Goal: Task Accomplishment & Management: Manage account settings

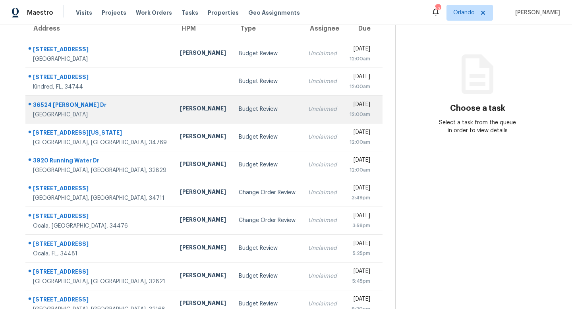
scroll to position [76, 0]
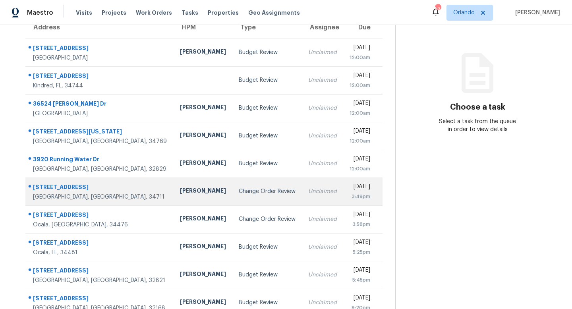
click at [239, 195] on div "Change Order Review" at bounding box center [267, 192] width 57 height 8
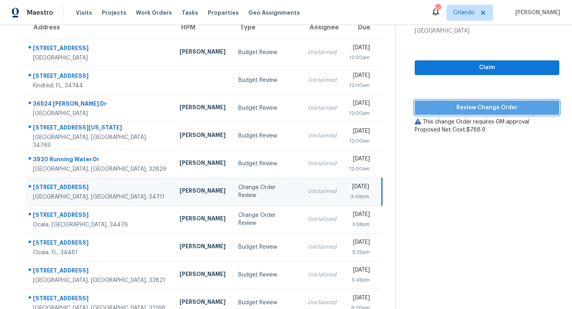
click at [478, 108] on span "Review Change Order" at bounding box center [487, 108] width 132 height 10
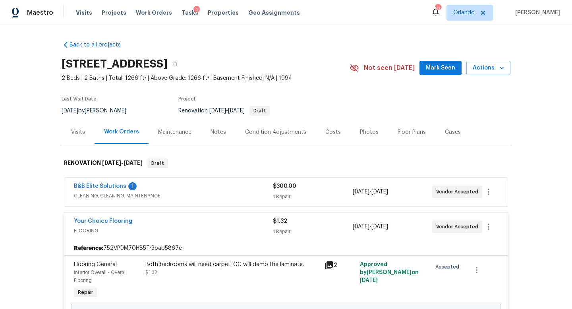
scroll to position [234, 0]
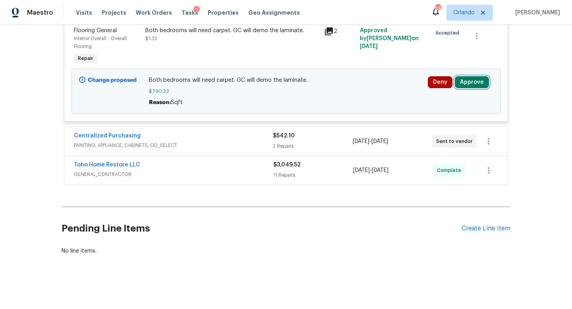
click at [472, 82] on button "Approve" at bounding box center [472, 82] width 34 height 12
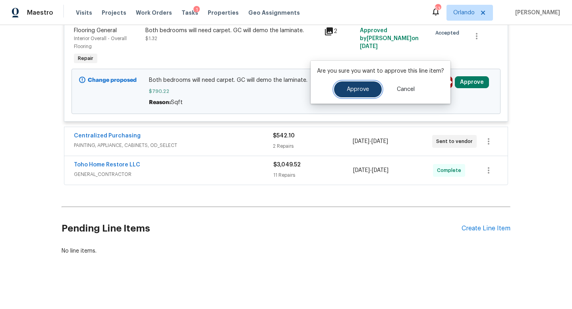
click at [367, 89] on span "Approve" at bounding box center [358, 90] width 22 height 6
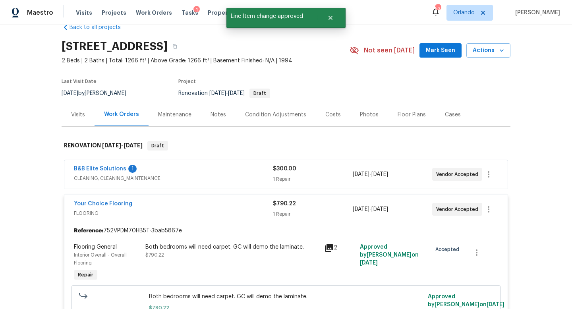
scroll to position [0, 0]
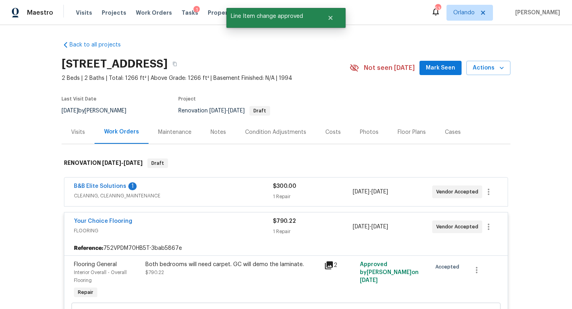
click at [179, 8] on div "Visits Projects Work Orders Tasks 1 Properties Geo Assignments" at bounding box center [193, 13] width 234 height 16
click at [182, 13] on span "Tasks" at bounding box center [190, 13] width 17 height 6
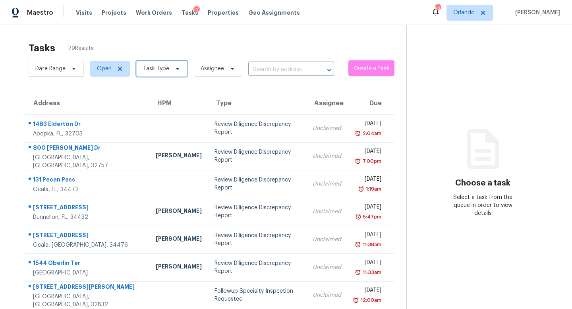
click at [154, 67] on span "Task Type" at bounding box center [156, 69] width 26 height 8
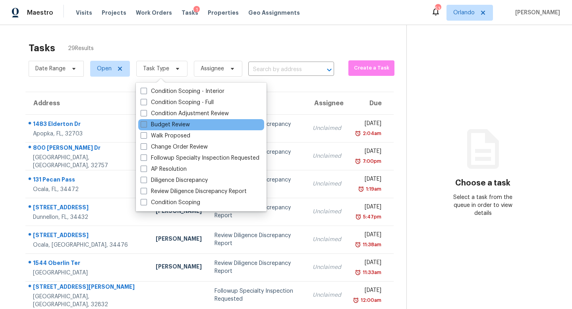
click at [143, 128] on label "Budget Review" at bounding box center [165, 125] width 49 height 8
click at [143, 126] on input "Budget Review" at bounding box center [143, 123] width 5 height 5
checkbox input "true"
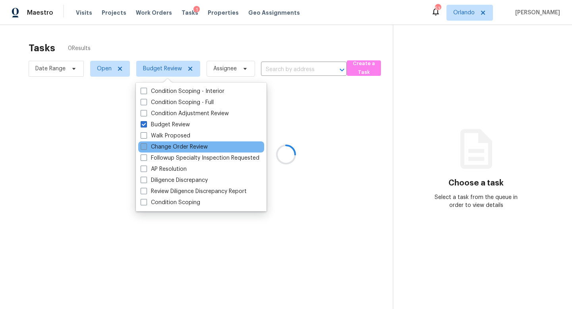
click at [144, 148] on span at bounding box center [144, 146] width 6 height 6
click at [144, 148] on input "Change Order Review" at bounding box center [143, 145] width 5 height 5
checkbox input "true"
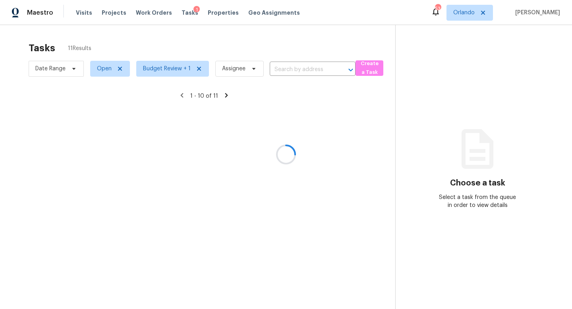
click at [72, 136] on div at bounding box center [286, 154] width 572 height 309
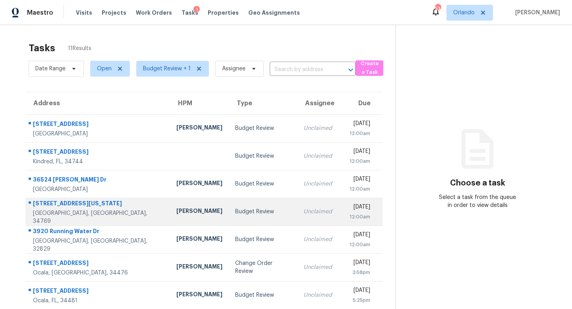
scroll to position [81, 0]
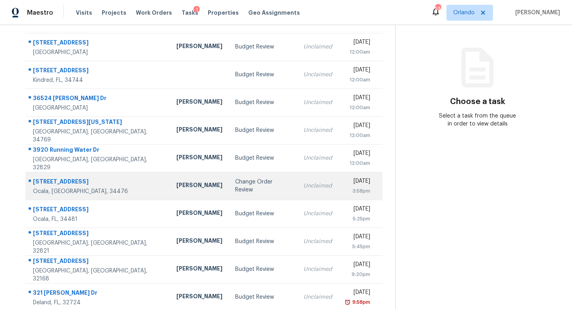
click at [235, 188] on div "Change Order Review" at bounding box center [262, 186] width 55 height 16
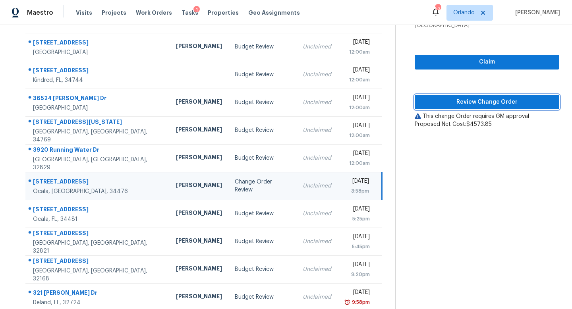
click at [483, 101] on span "Review Change Order" at bounding box center [487, 102] width 132 height 10
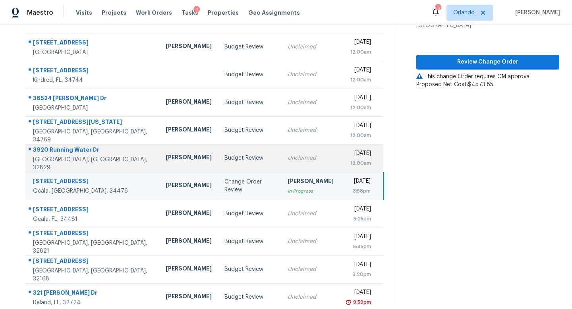
scroll to position [105, 0]
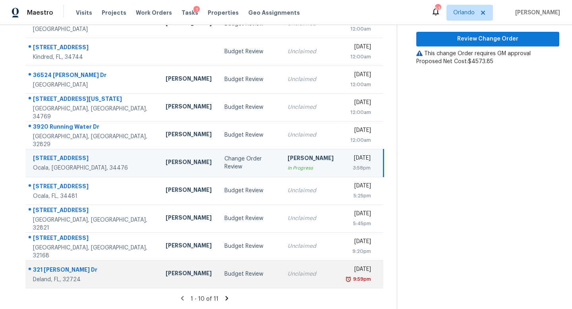
click at [231, 272] on div "Budget Review" at bounding box center [250, 274] width 50 height 8
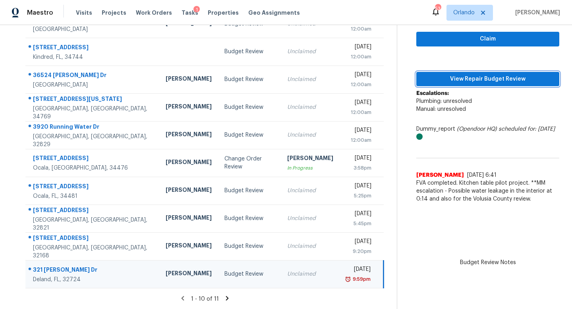
click at [481, 81] on span "View Repair Budget Review" at bounding box center [488, 79] width 130 height 10
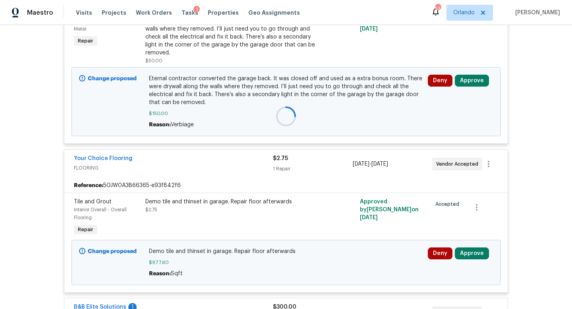
scroll to position [1635, 0]
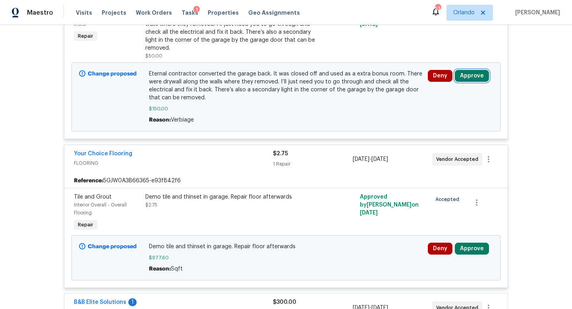
click at [467, 80] on button "Approve" at bounding box center [472, 76] width 34 height 12
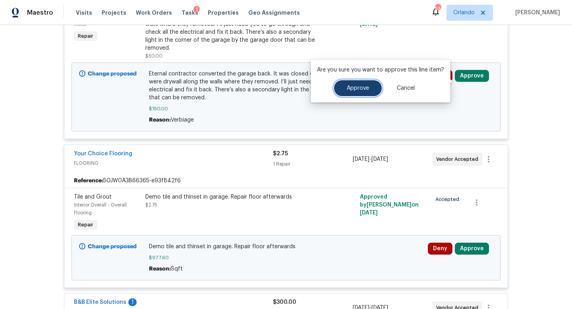
click at [360, 90] on span "Approve" at bounding box center [358, 88] width 22 height 6
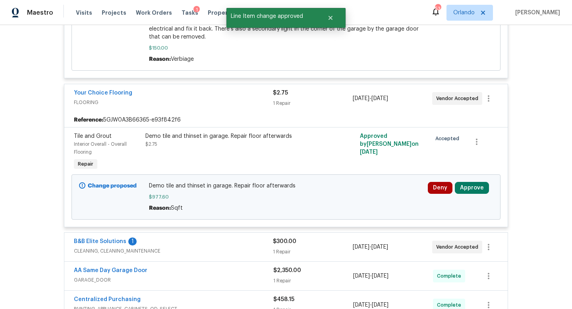
scroll to position [1711, 0]
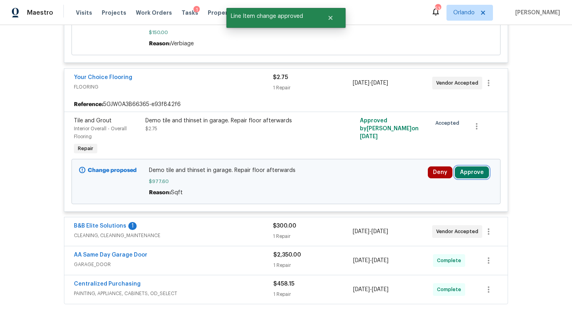
click at [474, 175] on button "Approve" at bounding box center [472, 173] width 34 height 12
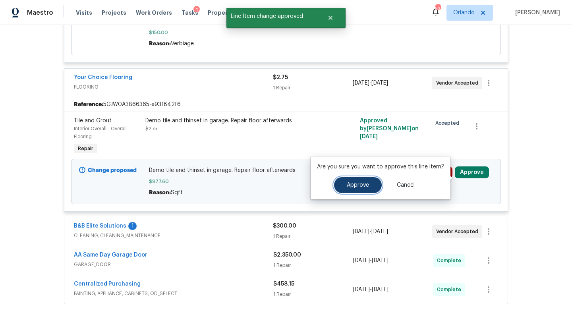
click at [366, 183] on span "Approve" at bounding box center [358, 185] width 22 height 6
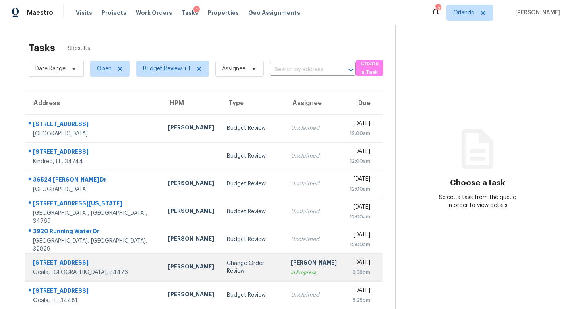
click at [228, 265] on div "Change Order Review" at bounding box center [252, 268] width 51 height 16
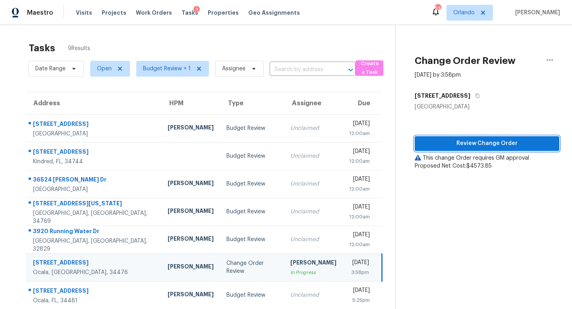
click at [495, 144] on span "Review Change Order" at bounding box center [487, 144] width 132 height 10
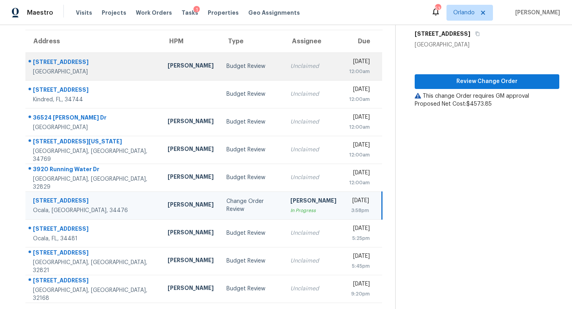
click at [284, 70] on td "Unclaimed" at bounding box center [313, 66] width 59 height 28
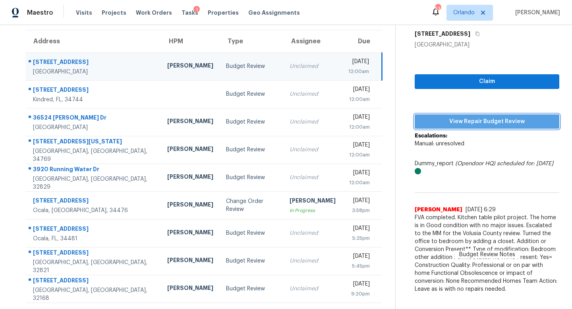
click at [471, 122] on span "View Repair Budget Review" at bounding box center [487, 122] width 132 height 10
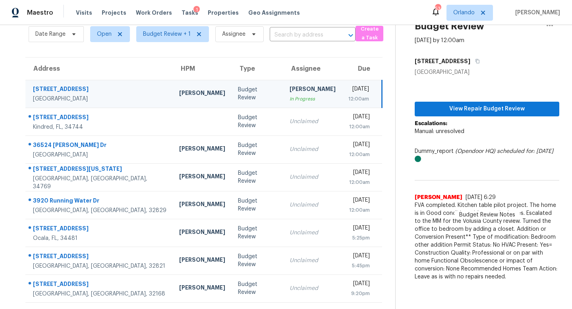
scroll to position [34, 0]
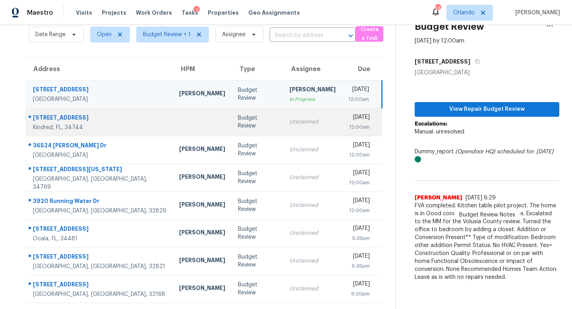
click at [290, 126] on div "Unclaimed" at bounding box center [313, 122] width 46 height 8
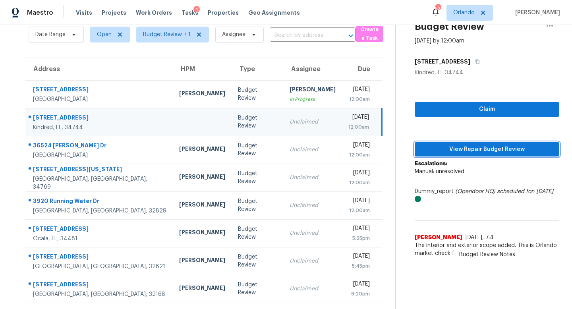
click at [484, 149] on span "View Repair Budget Review" at bounding box center [487, 150] width 132 height 10
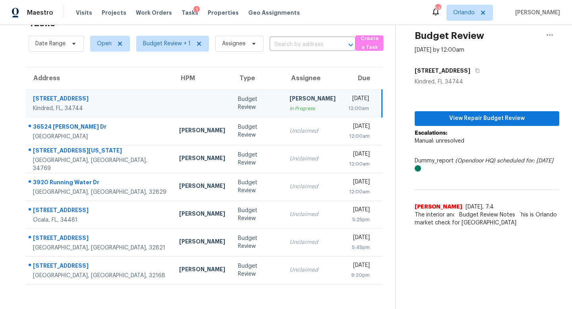
scroll to position [25, 0]
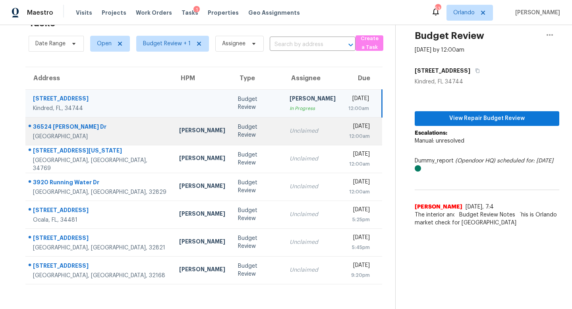
click at [290, 131] on div "Unclaimed" at bounding box center [313, 131] width 46 height 8
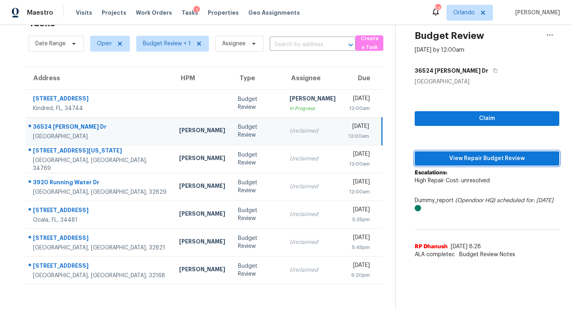
click at [463, 165] on button "View Repair Budget Review" at bounding box center [487, 158] width 145 height 15
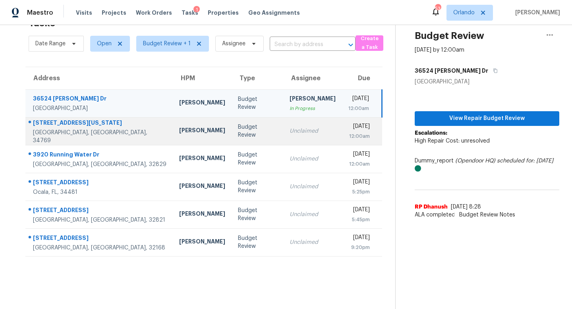
click at [293, 128] on div "Unclaimed" at bounding box center [313, 131] width 46 height 8
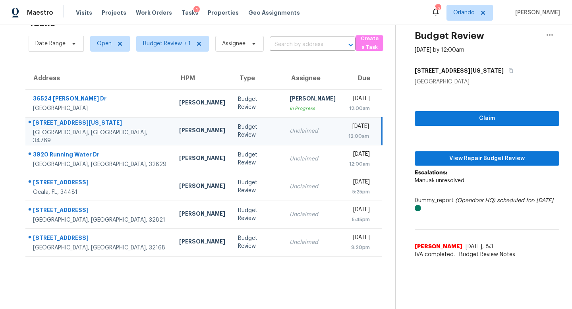
click at [461, 166] on div "Claim View Repair Budget Review Escalations: Manual: unresolved Dummy_report (O…" at bounding box center [487, 174] width 145 height 177
click at [474, 154] on span "View Repair Budget Review" at bounding box center [487, 159] width 132 height 10
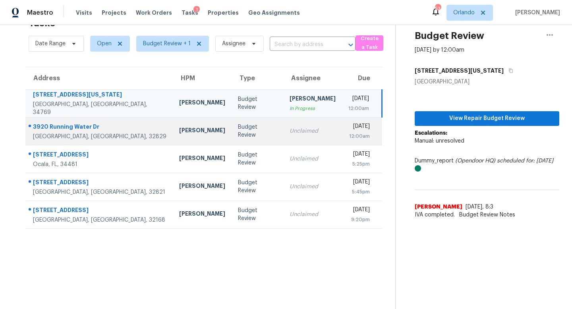
click at [290, 130] on div "Unclaimed" at bounding box center [313, 131] width 46 height 8
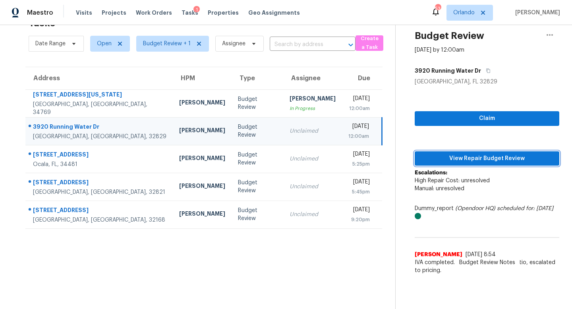
click at [466, 157] on span "View Repair Budget Review" at bounding box center [487, 159] width 132 height 10
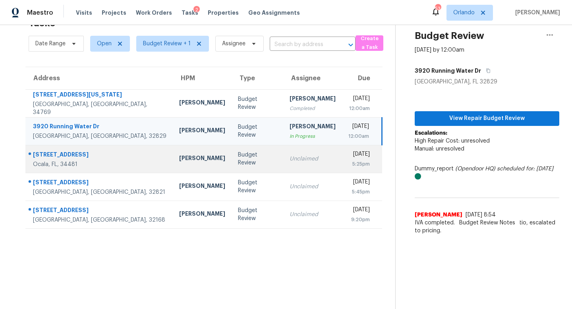
click at [283, 169] on td "Unclaimed" at bounding box center [312, 159] width 59 height 28
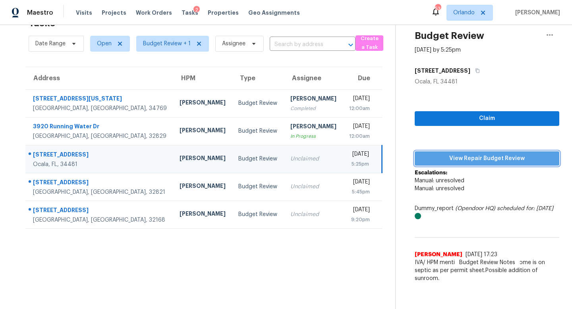
click at [465, 156] on span "View Repair Budget Review" at bounding box center [487, 159] width 132 height 10
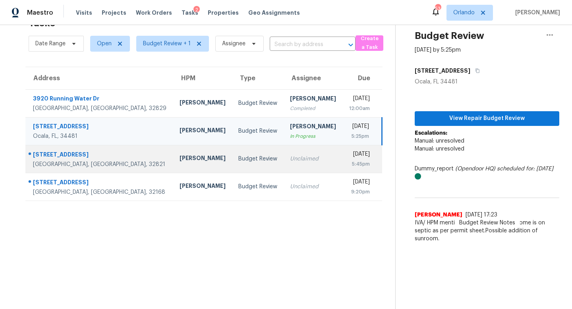
click at [284, 152] on td "Unclaimed" at bounding box center [313, 159] width 59 height 28
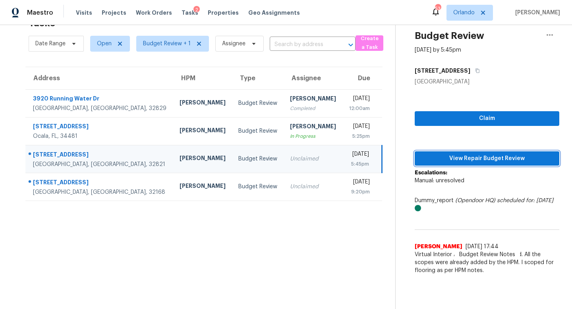
click at [470, 158] on span "View Repair Budget Review" at bounding box center [487, 159] width 132 height 10
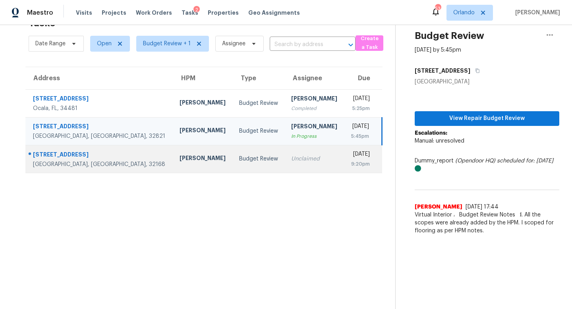
click at [291, 163] on div "Unclaimed" at bounding box center [314, 159] width 47 height 8
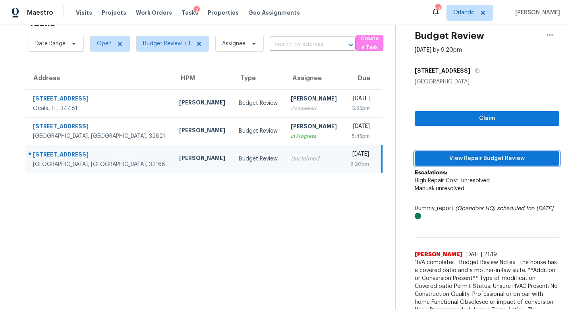
click at [463, 157] on span "View Repair Budget Review" at bounding box center [487, 159] width 132 height 10
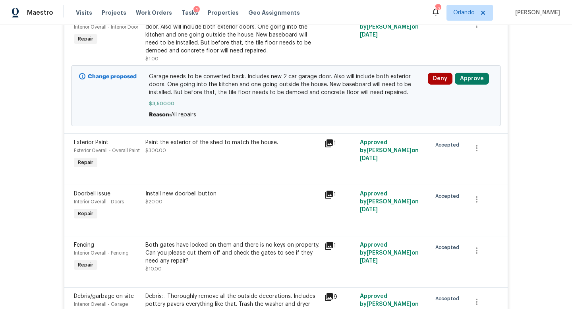
scroll to position [97, 0]
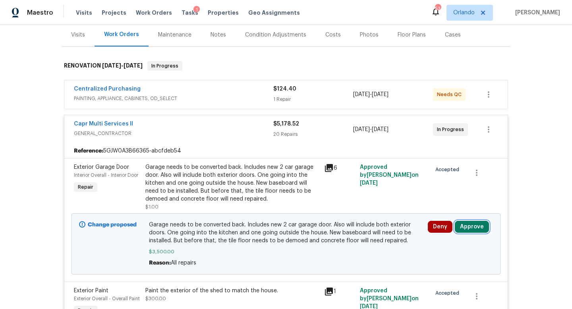
click at [465, 226] on button "Approve" at bounding box center [472, 227] width 34 height 12
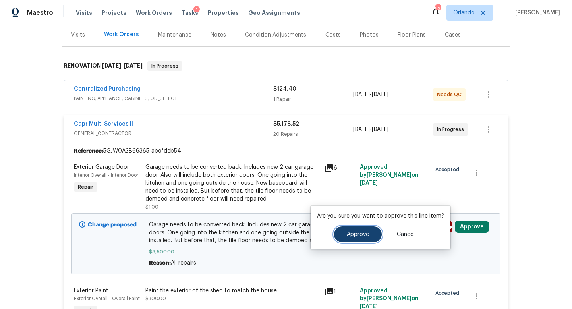
click at [349, 235] on span "Approve" at bounding box center [358, 235] width 22 height 6
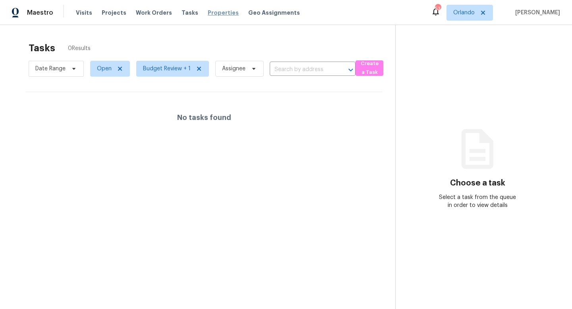
click at [217, 12] on span "Properties" at bounding box center [223, 13] width 31 height 8
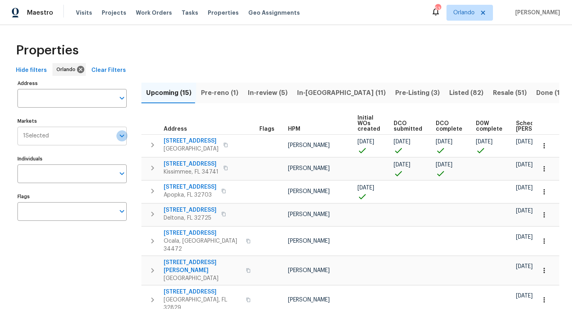
click at [122, 139] on icon "Open" at bounding box center [122, 136] width 10 height 10
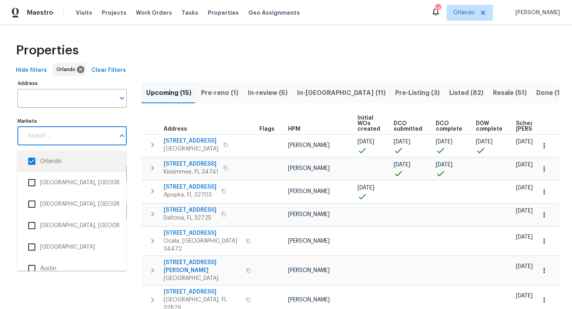
click at [34, 161] on input "checkbox" at bounding box center [31, 161] width 17 height 17
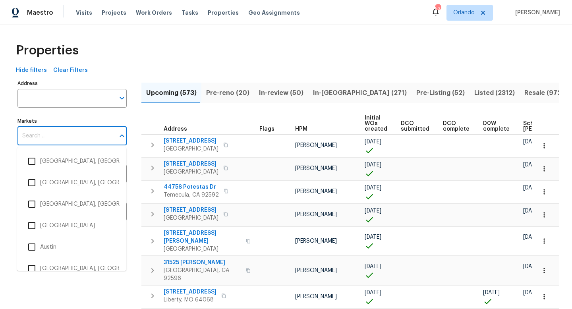
click at [73, 137] on input "Markets" at bounding box center [65, 136] width 97 height 19
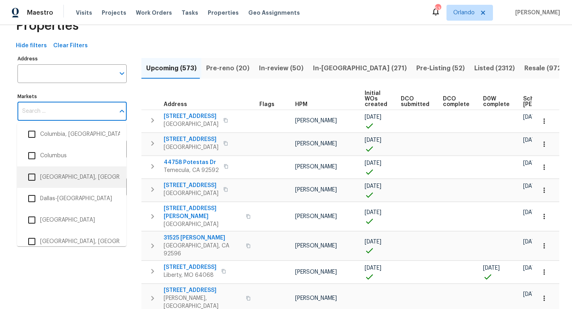
scroll to position [416, 0]
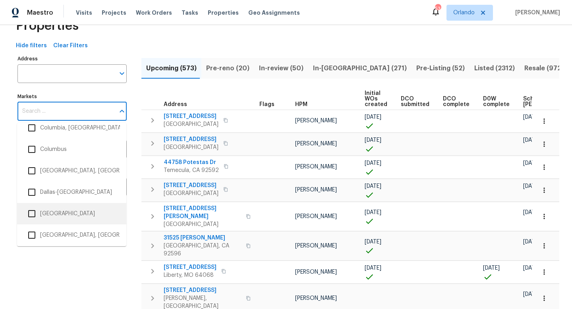
click at [33, 214] on input "checkbox" at bounding box center [31, 213] width 17 height 17
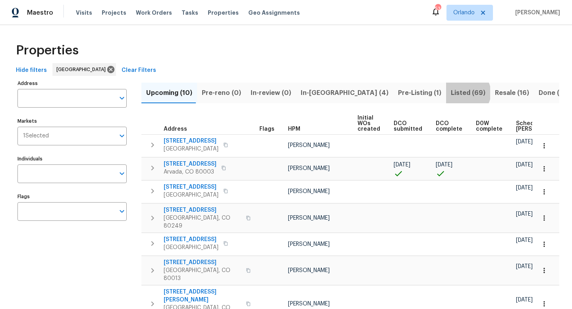
click at [451, 93] on span "Listed (69)" at bounding box center [468, 92] width 35 height 11
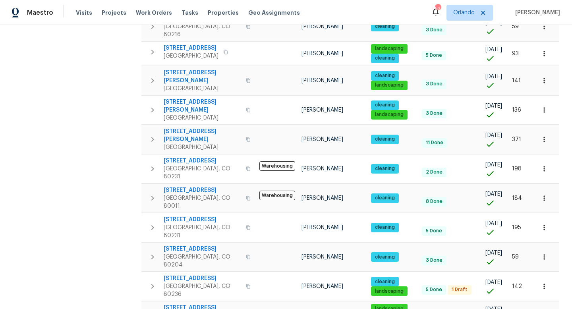
scroll to position [451, 0]
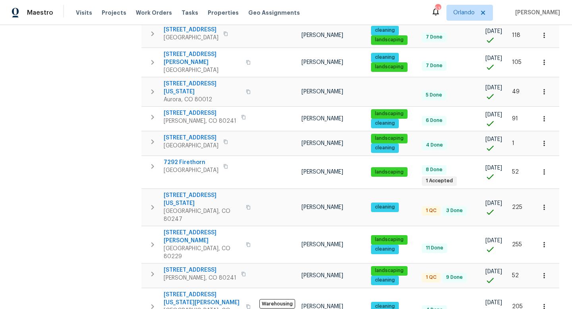
scroll to position [500, 0]
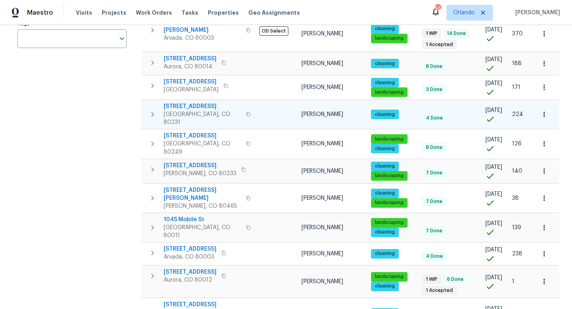
scroll to position [184, 0]
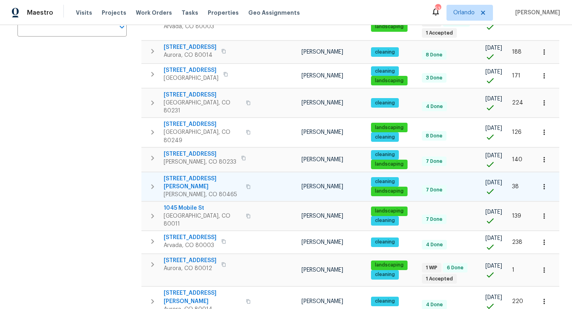
drag, startPoint x: 214, startPoint y: 158, endPoint x: 185, endPoint y: 157, distance: 29.0
click at [185, 175] on span "[STREET_ADDRESS][PERSON_NAME]" at bounding box center [202, 183] width 77 height 16
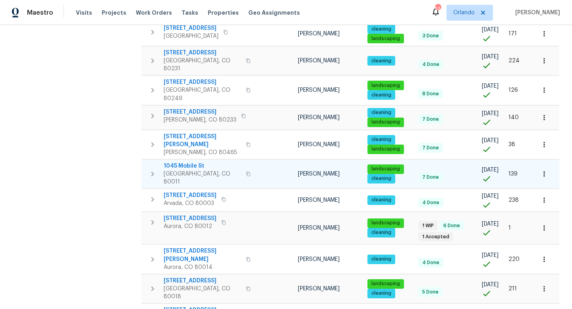
scroll to position [0, 0]
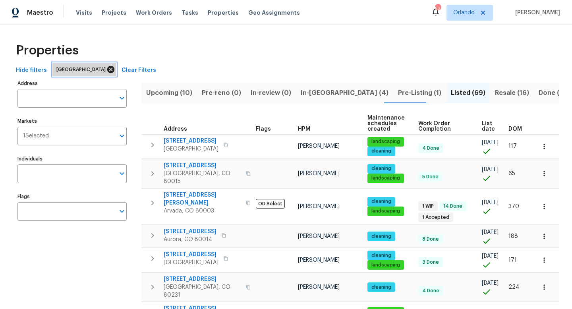
click at [107, 71] on icon at bounding box center [110, 69] width 7 height 7
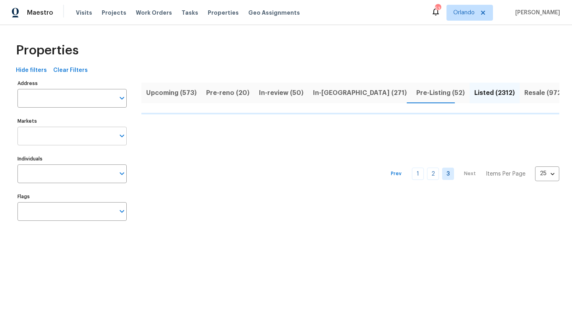
click at [62, 130] on input "Markets" at bounding box center [65, 136] width 97 height 19
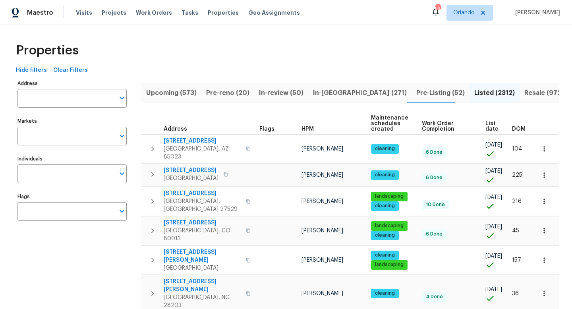
scroll to position [4, 0]
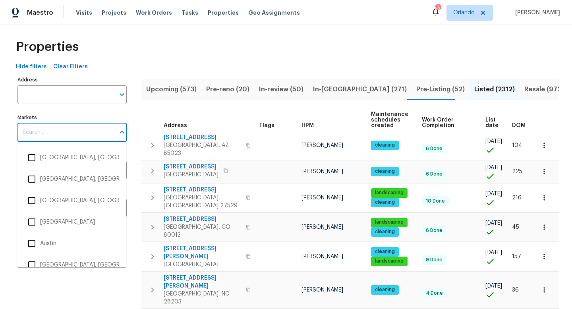
click at [54, 130] on input "Markets" at bounding box center [65, 132] width 97 height 19
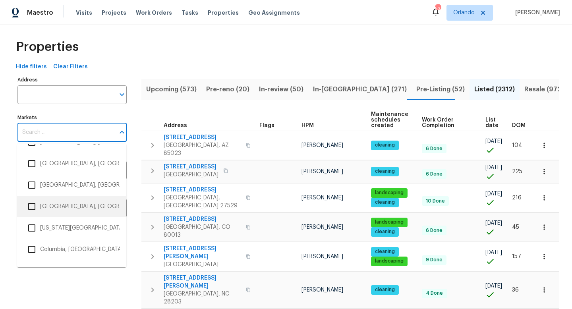
scroll to position [332, 0]
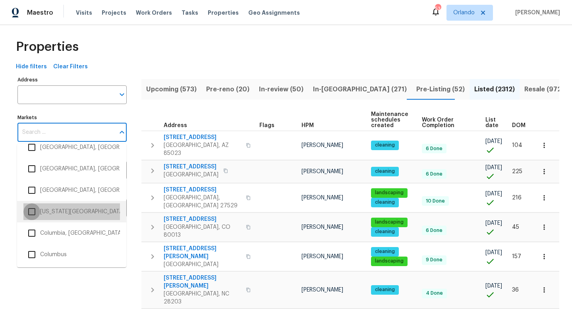
click at [33, 214] on input "checkbox" at bounding box center [31, 211] width 17 height 17
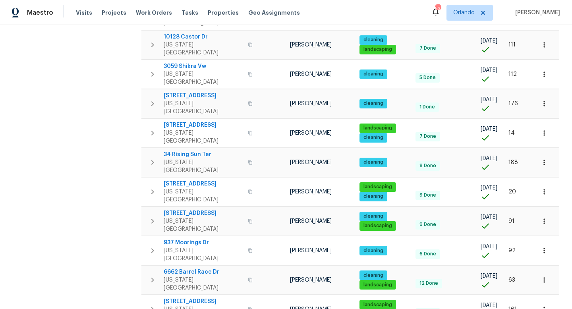
scroll to position [340, 0]
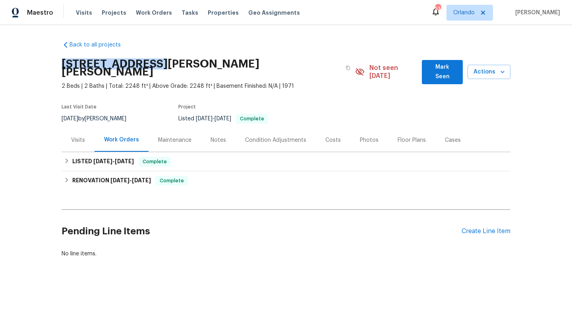
drag, startPoint x: 59, startPoint y: 62, endPoint x: 147, endPoint y: 63, distance: 87.4
click at [147, 63] on div "Back to all projects [STREET_ADDRESS][PERSON_NAME][PERSON_NAME] 2 Beds | 2 Bath…" at bounding box center [286, 167] width 572 height 284
copy h2 "[STREET_ADDRESS][PERSON_NAME]"
